Goal: Task Accomplishment & Management: Manage account settings

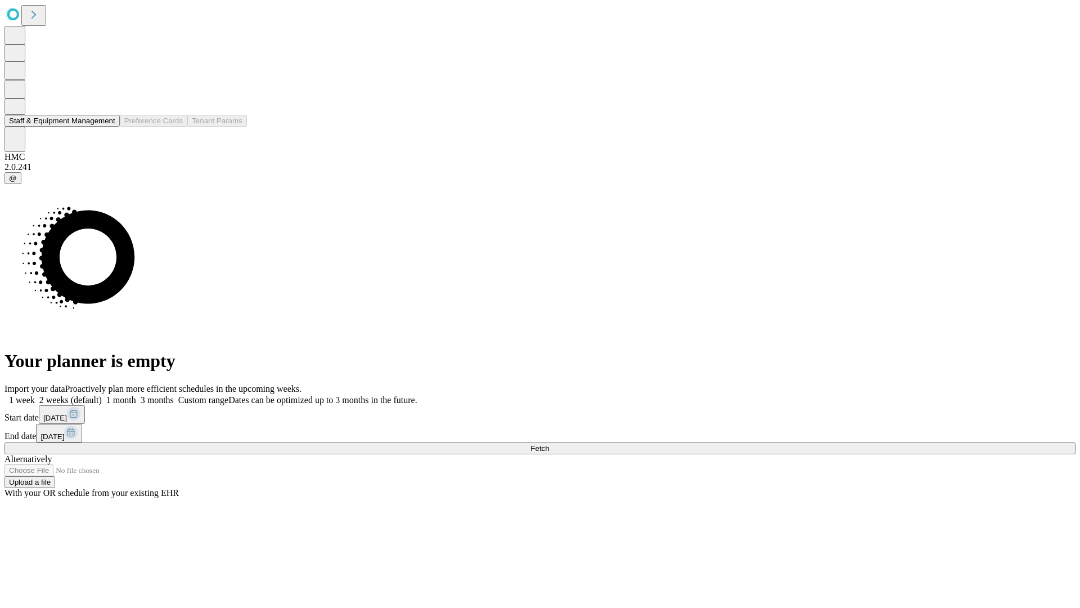
click at [105, 127] on button "Staff & Equipment Management" at bounding box center [62, 121] width 115 height 12
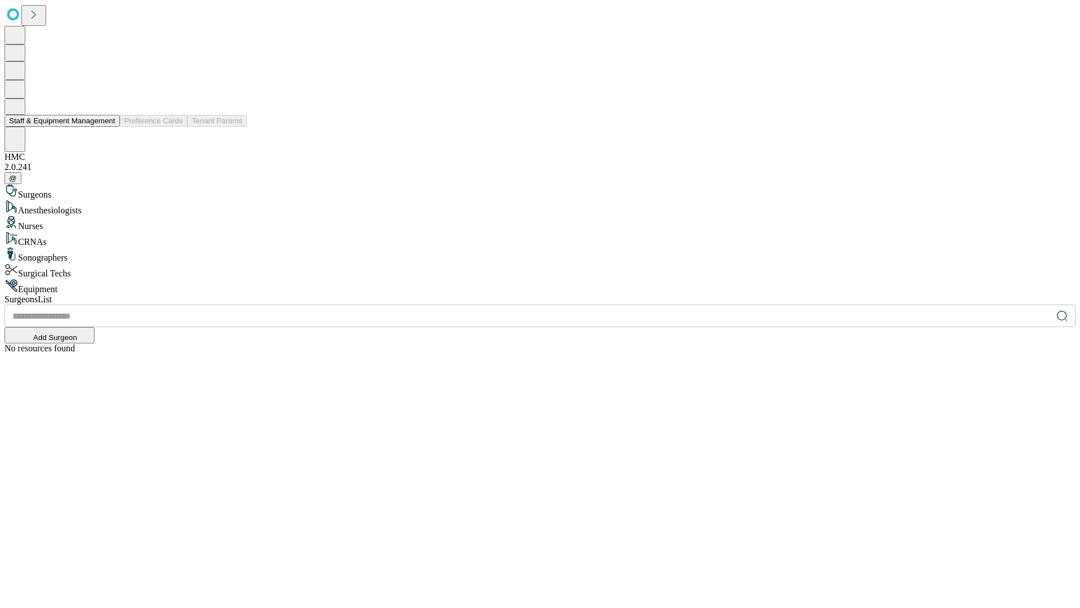
click at [107, 127] on button "Staff & Equipment Management" at bounding box center [62, 121] width 115 height 12
